Goal: Obtain resource: Download file/media

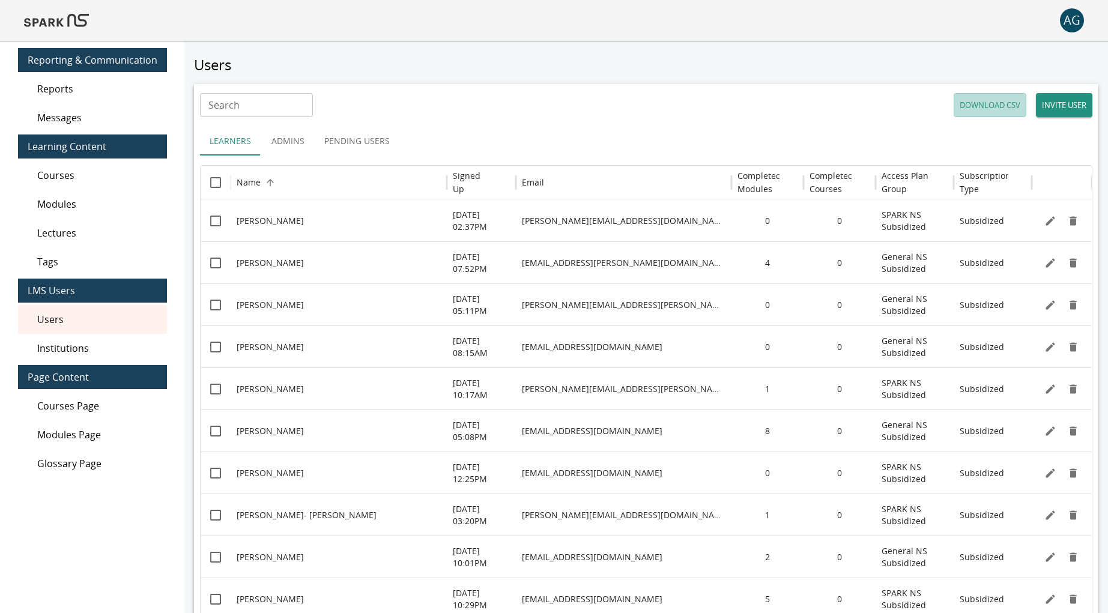
click at [981, 109] on button "DOWNLOAD CSV" at bounding box center [990, 105] width 73 height 24
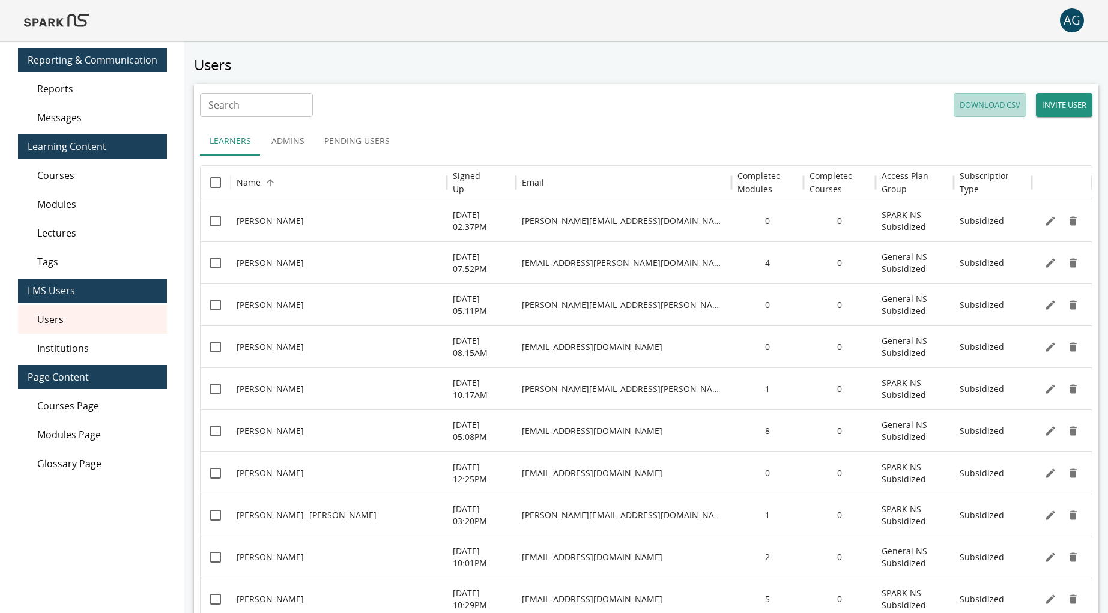
click at [987, 107] on button "DOWNLOAD CSV" at bounding box center [990, 105] width 73 height 24
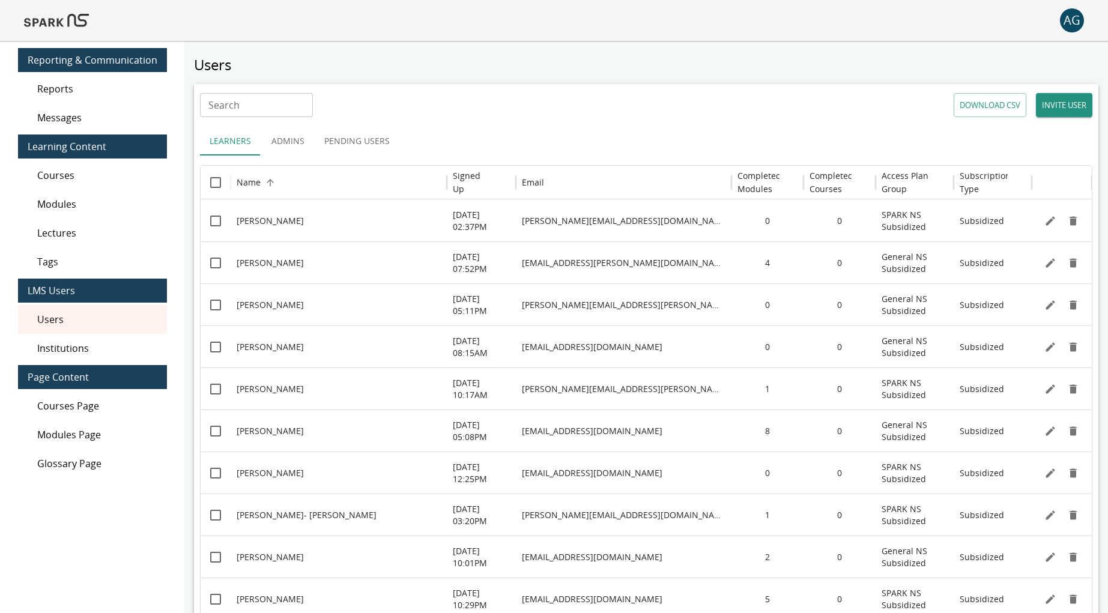
click at [839, 109] on div "Search Search DOWNLOAD CSV INVITE USER" at bounding box center [646, 105] width 893 height 24
click at [966, 102] on button "DOWNLOAD CSV" at bounding box center [990, 105] width 73 height 24
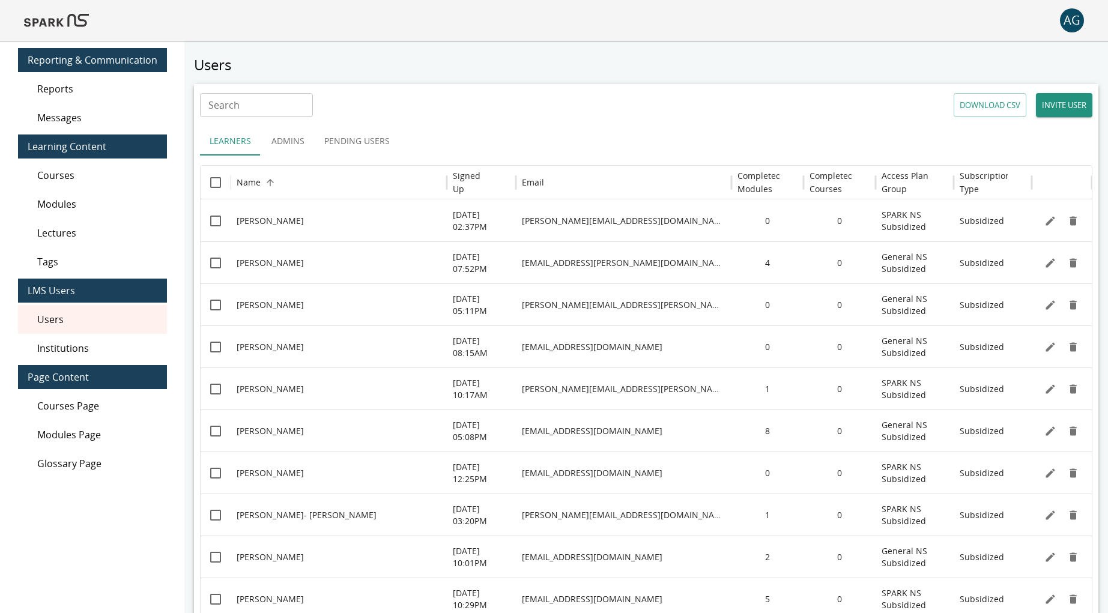
click at [956, 98] on button "DOWNLOAD CSV" at bounding box center [990, 105] width 73 height 24
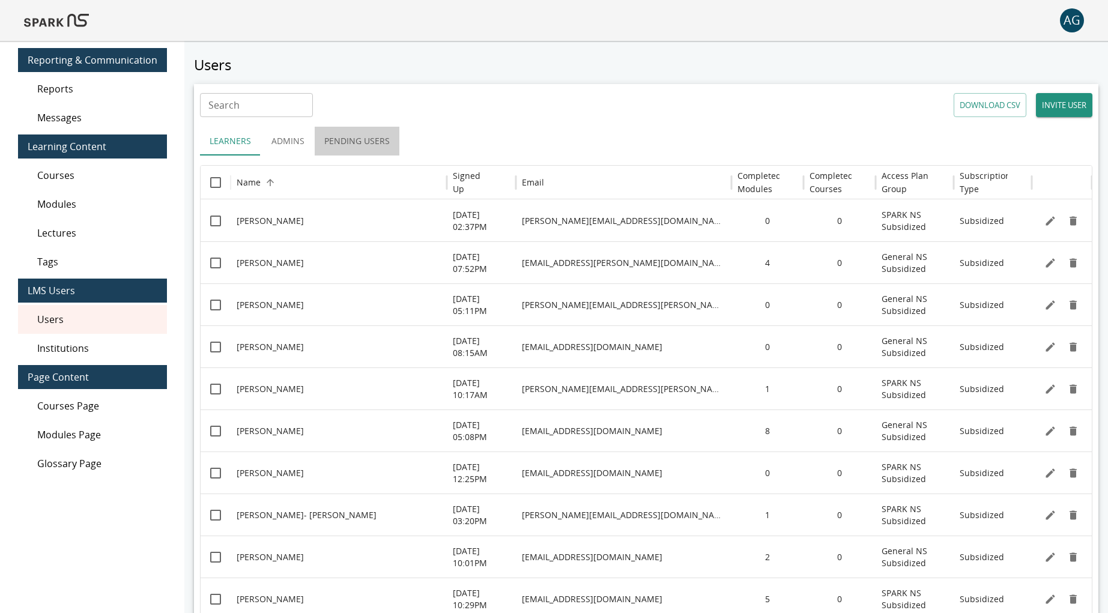
click at [378, 136] on button "Pending Users" at bounding box center [357, 141] width 85 height 29
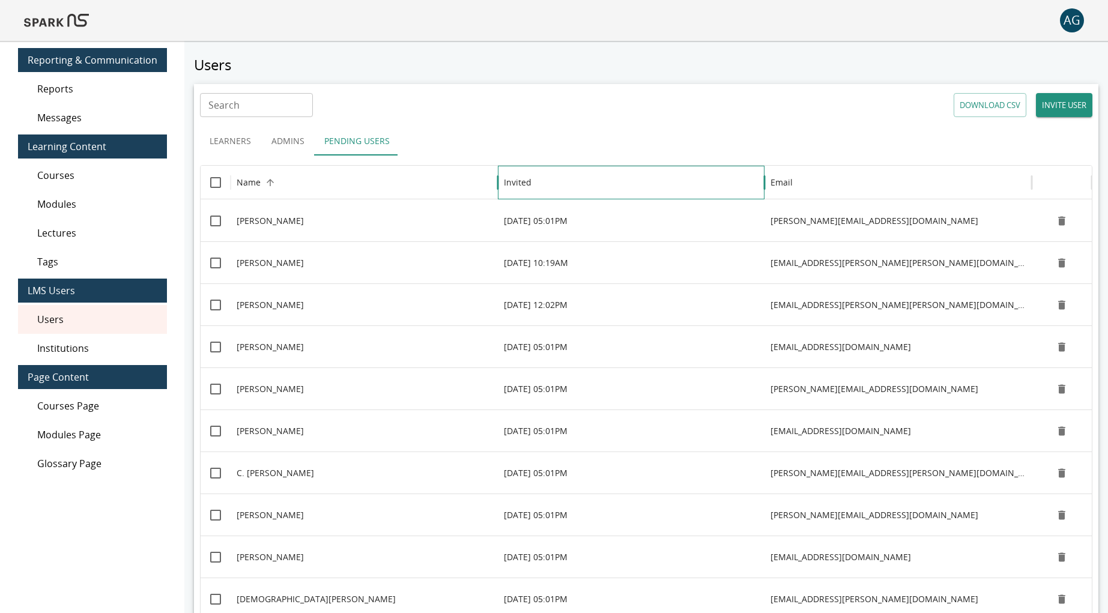
click at [580, 184] on div "Invited" at bounding box center [631, 182] width 255 height 33
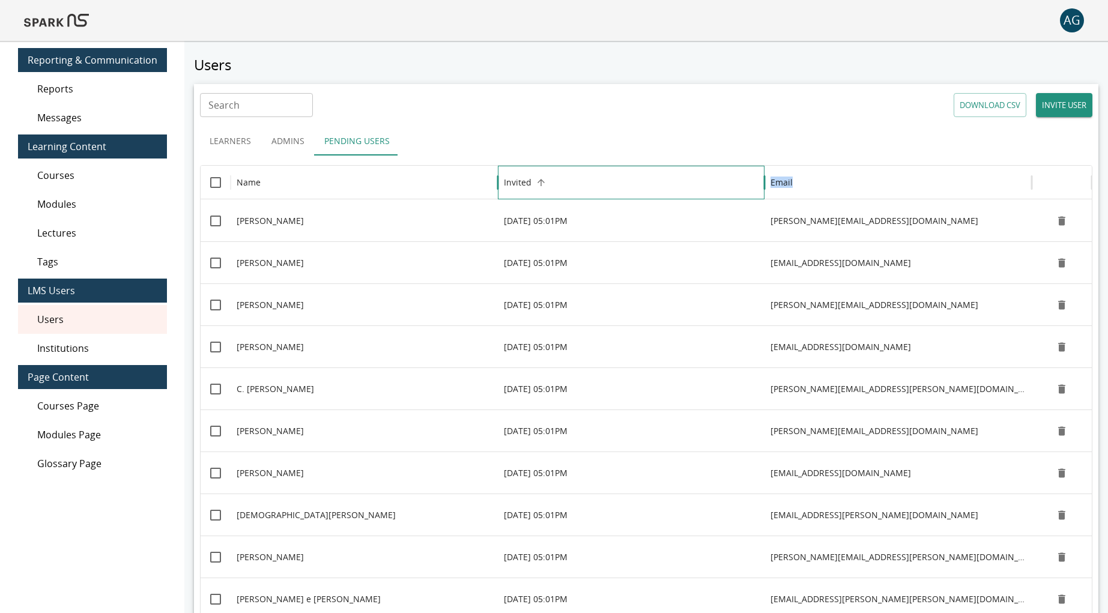
click at [580, 184] on div "Invited" at bounding box center [631, 182] width 255 height 33
